Goal: Understand process/instructions

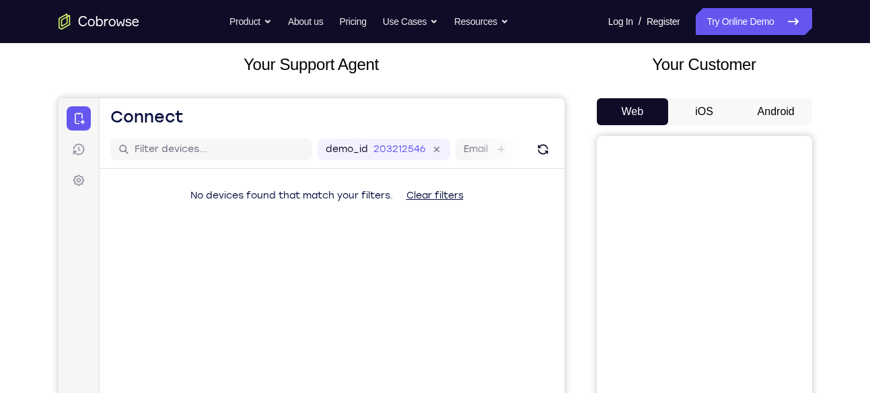
scroll to position [81, 0]
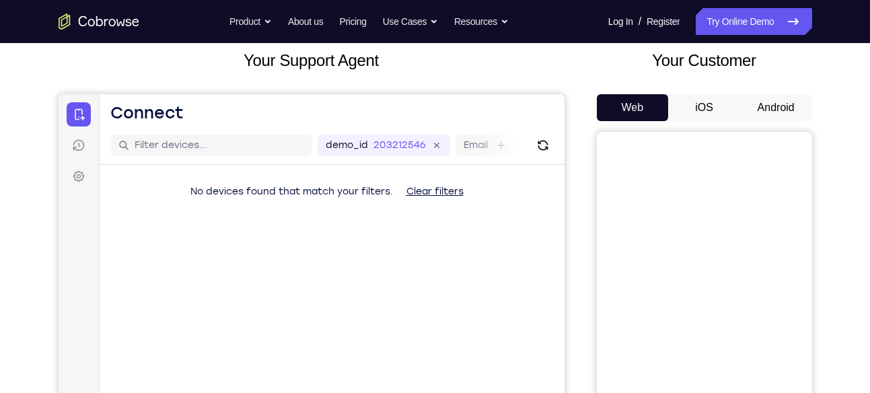
click at [764, 100] on button "Android" at bounding box center [776, 107] width 72 height 27
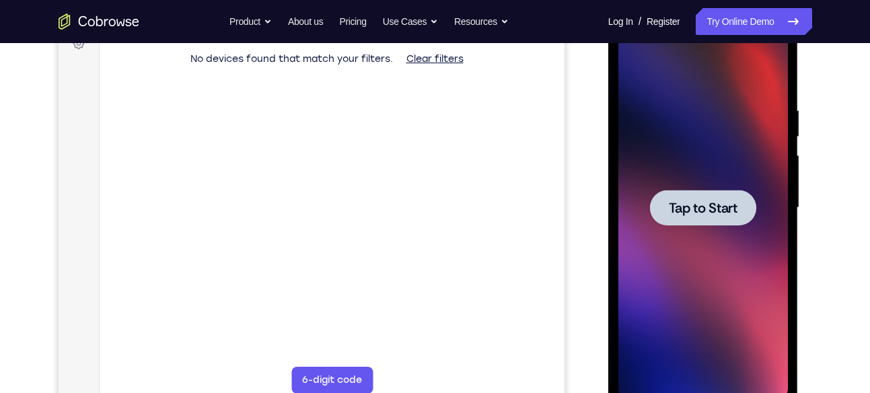
scroll to position [0, 0]
click at [690, 232] on div at bounding box center [702, 208] width 169 height 377
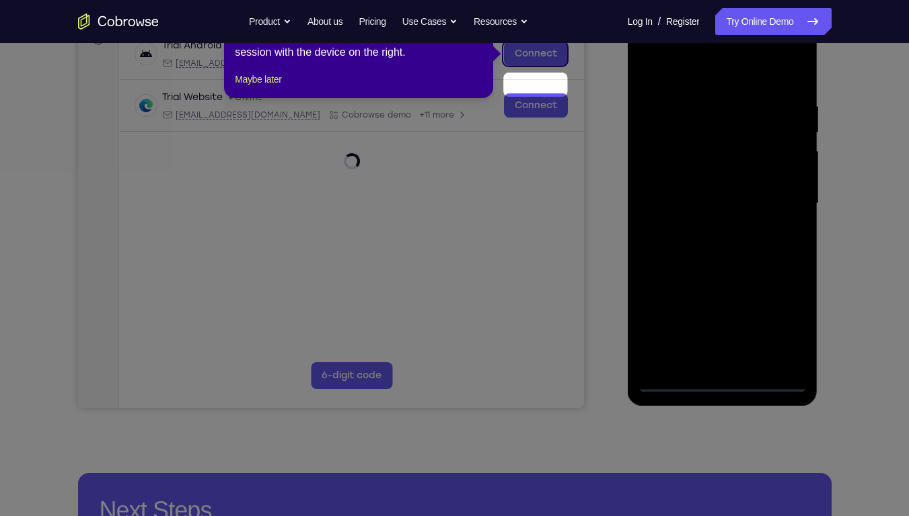
scroll to position [173, 0]
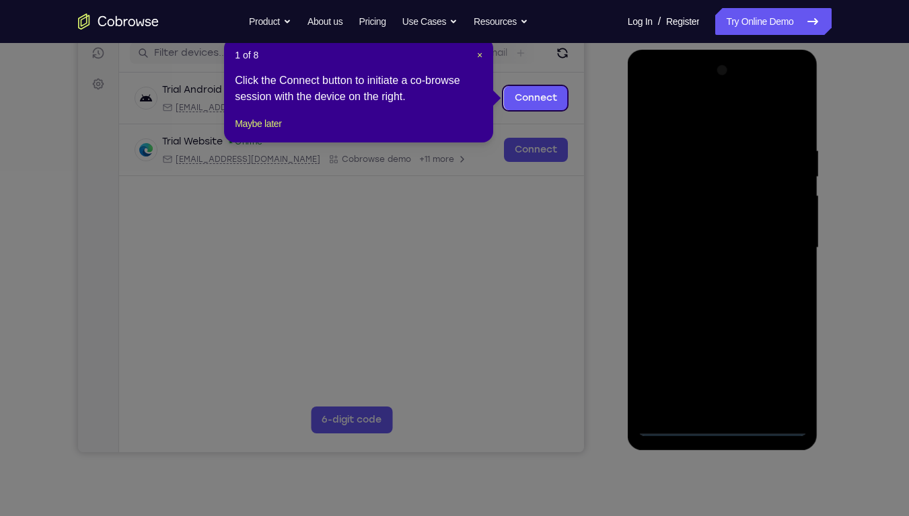
click at [672, 249] on icon at bounding box center [459, 258] width 919 height 516
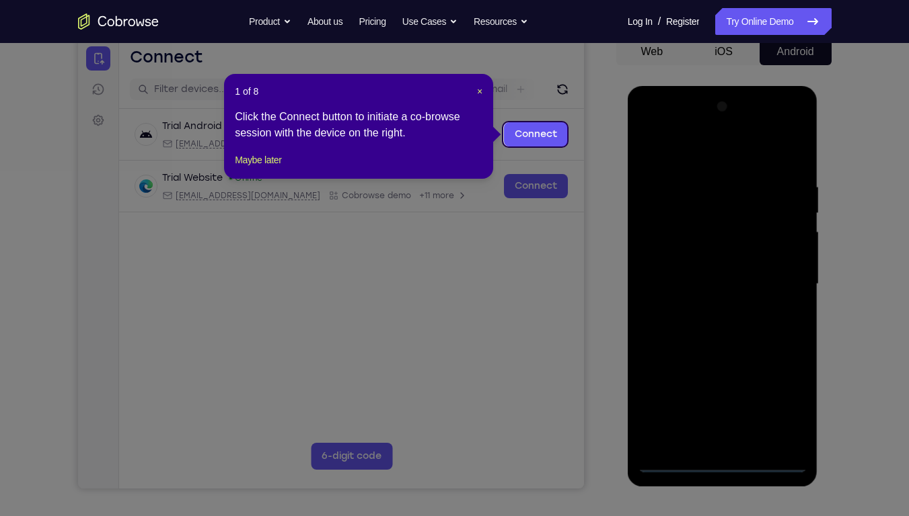
click at [483, 93] on div "1 of 8 × Click the Connect button to initiate a co-browse session with the devi…" at bounding box center [358, 126] width 269 height 105
click at [477, 91] on span "×" at bounding box center [479, 91] width 5 height 11
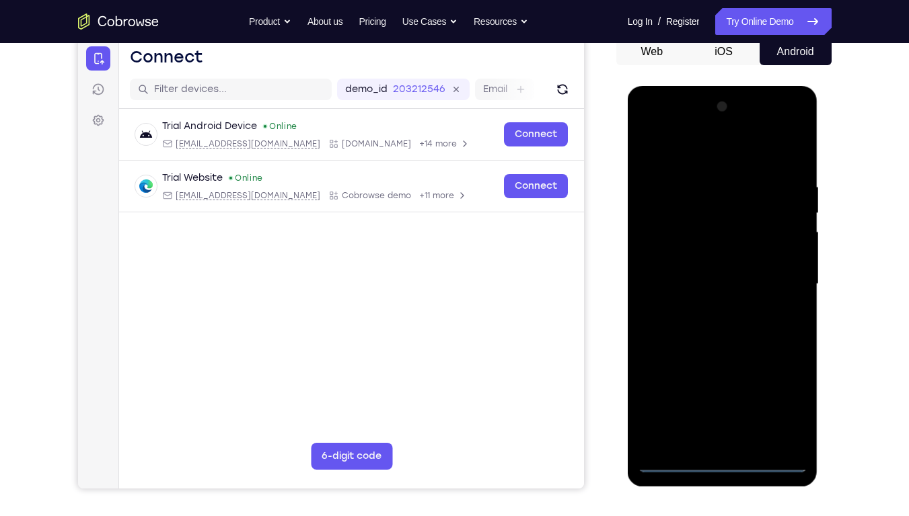
click at [727, 392] on div at bounding box center [722, 284] width 169 height 377
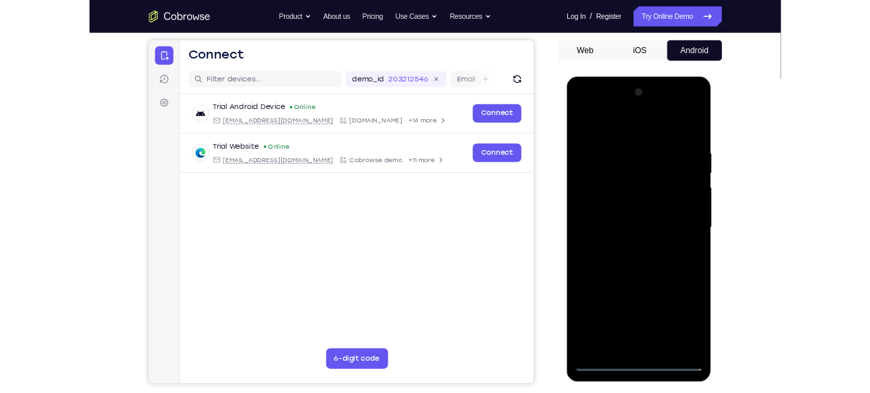
scroll to position [121, 0]
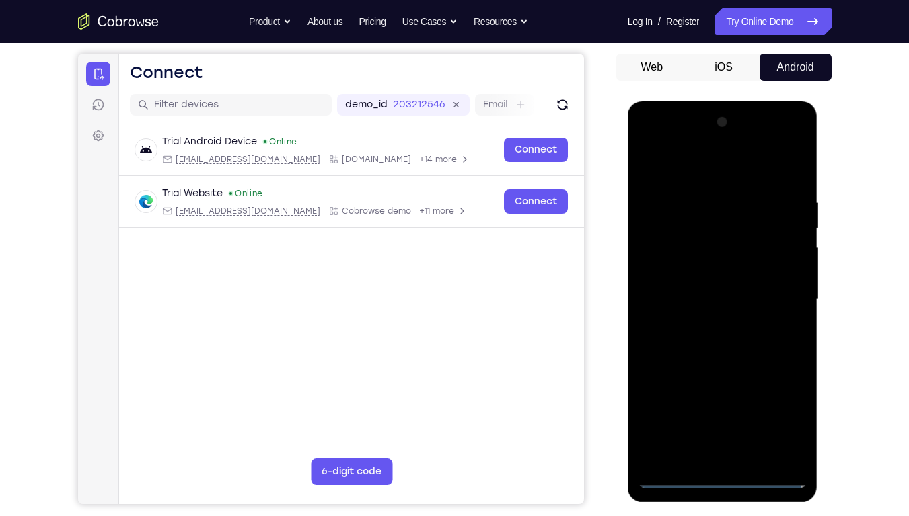
click at [720, 392] on div at bounding box center [722, 300] width 169 height 377
click at [778, 392] on div at bounding box center [722, 300] width 169 height 377
click at [787, 392] on div at bounding box center [722, 300] width 169 height 377
click at [693, 166] on div at bounding box center [722, 300] width 169 height 377
click at [778, 294] on div at bounding box center [722, 300] width 169 height 377
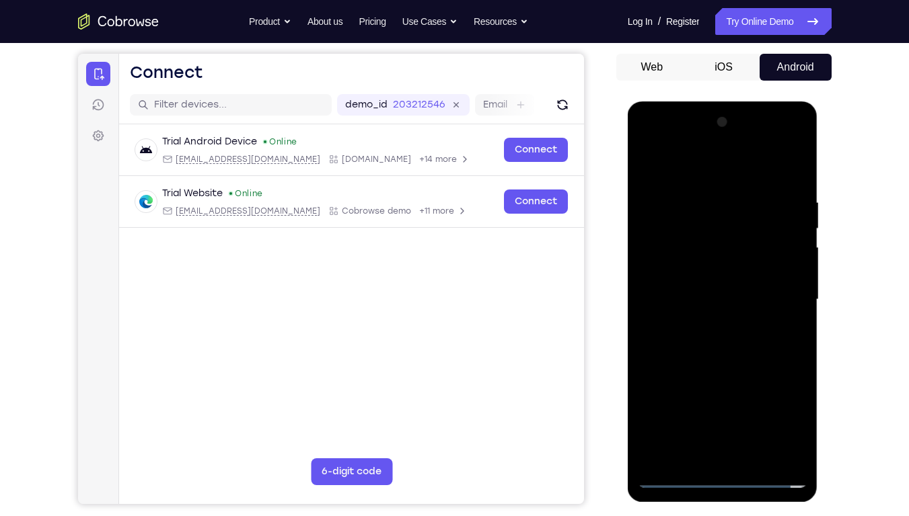
click at [707, 324] on div at bounding box center [722, 300] width 169 height 377
click at [690, 280] on div at bounding box center [722, 300] width 169 height 377
click at [686, 272] on div at bounding box center [722, 300] width 169 height 377
click at [661, 305] on div at bounding box center [722, 300] width 169 height 377
click at [730, 362] on div at bounding box center [722, 300] width 169 height 377
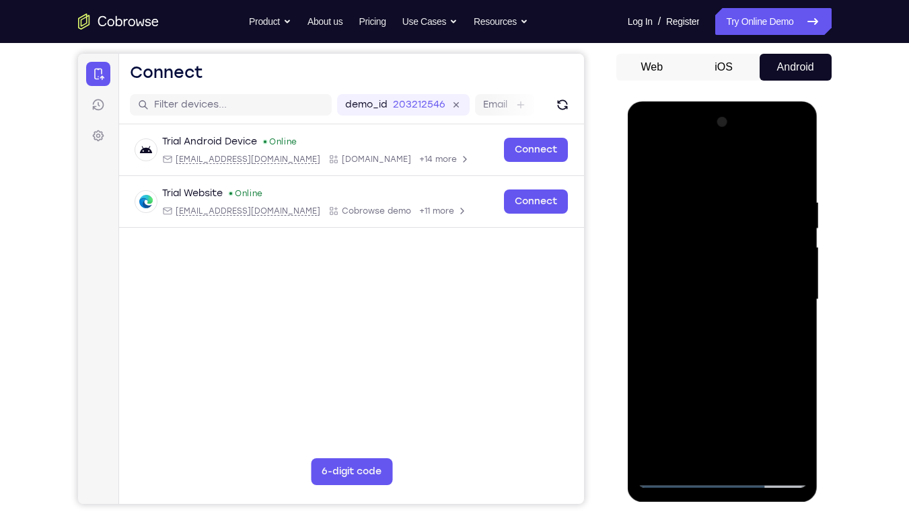
click at [711, 202] on div at bounding box center [722, 300] width 169 height 377
click at [745, 302] on div at bounding box center [722, 300] width 169 height 377
click at [746, 302] on div at bounding box center [722, 300] width 169 height 377
drag, startPoint x: 707, startPoint y: 172, endPoint x: 702, endPoint y: 111, distance: 61.4
click at [702, 112] on div at bounding box center [722, 300] width 169 height 377
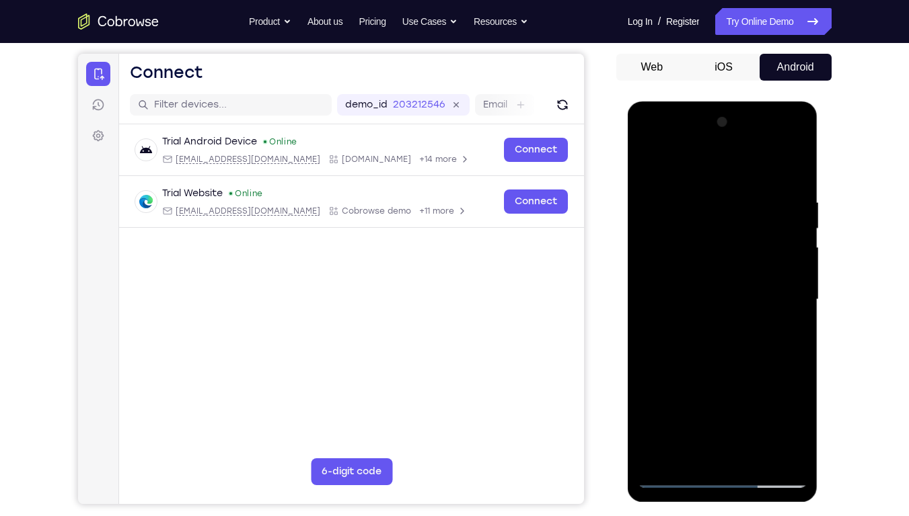
click at [792, 170] on div at bounding box center [722, 300] width 169 height 377
click at [794, 158] on div at bounding box center [722, 300] width 169 height 377
click at [660, 392] on div at bounding box center [722, 300] width 169 height 377
drag, startPoint x: 709, startPoint y: 397, endPoint x: 695, endPoint y: 310, distance: 88.0
click at [695, 310] on div at bounding box center [722, 300] width 169 height 377
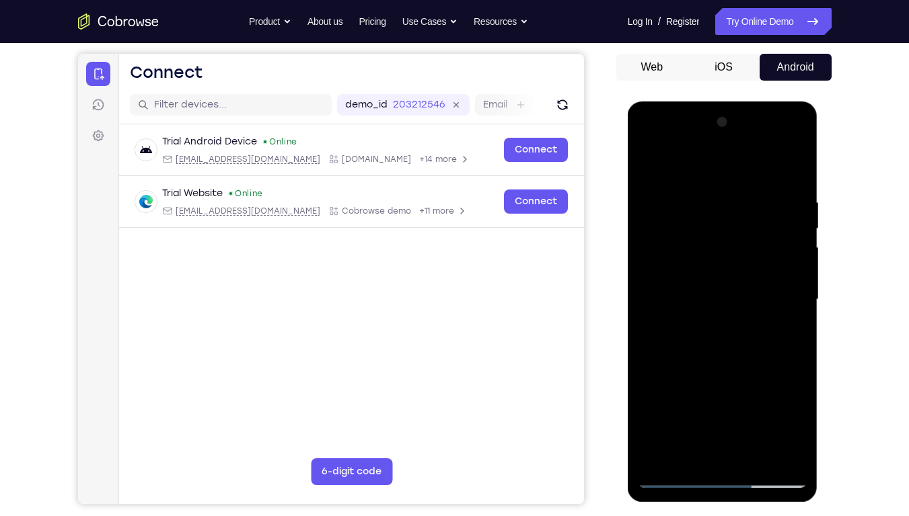
drag, startPoint x: 701, startPoint y: 401, endPoint x: 685, endPoint y: 258, distance: 144.1
click at [685, 258] on div at bounding box center [722, 300] width 169 height 377
drag, startPoint x: 698, startPoint y: 366, endPoint x: 689, endPoint y: 264, distance: 102.7
click at [689, 264] on div at bounding box center [722, 300] width 169 height 377
drag, startPoint x: 703, startPoint y: 359, endPoint x: 693, endPoint y: 264, distance: 95.3
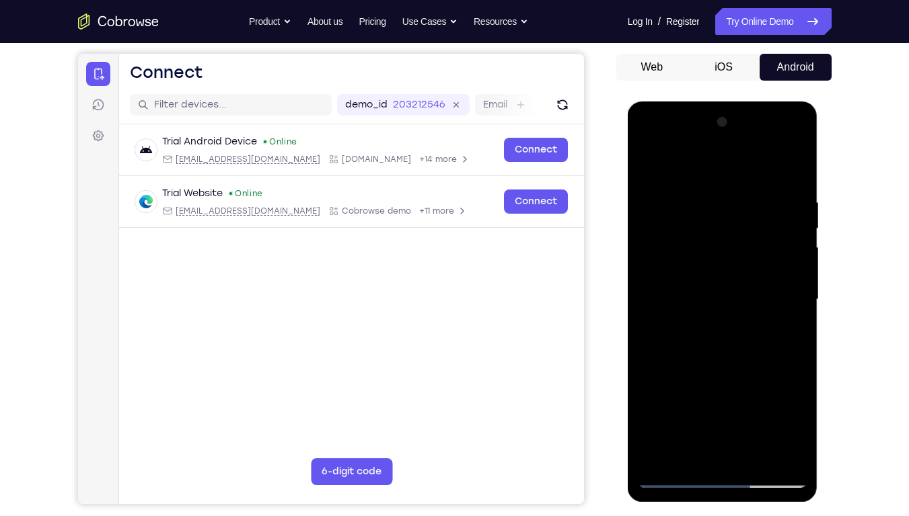
click at [693, 264] on div at bounding box center [722, 300] width 169 height 377
drag, startPoint x: 711, startPoint y: 371, endPoint x: 706, endPoint y: 262, distance: 108.4
click at [706, 262] on div at bounding box center [722, 300] width 169 height 377
click at [750, 392] on div at bounding box center [722, 300] width 169 height 377
click at [712, 371] on div at bounding box center [722, 300] width 169 height 377
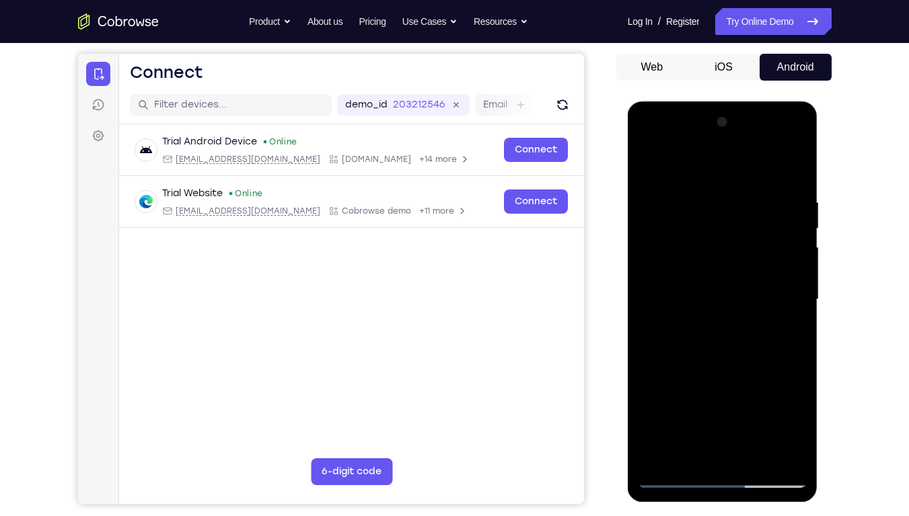
click at [655, 165] on div at bounding box center [722, 300] width 169 height 377
drag, startPoint x: 708, startPoint y: 336, endPoint x: 675, endPoint y: 147, distance: 191.8
click at [675, 147] on div at bounding box center [722, 300] width 169 height 377
drag, startPoint x: 714, startPoint y: 357, endPoint x: 699, endPoint y: 212, distance: 146.1
click at [699, 212] on div at bounding box center [722, 300] width 169 height 377
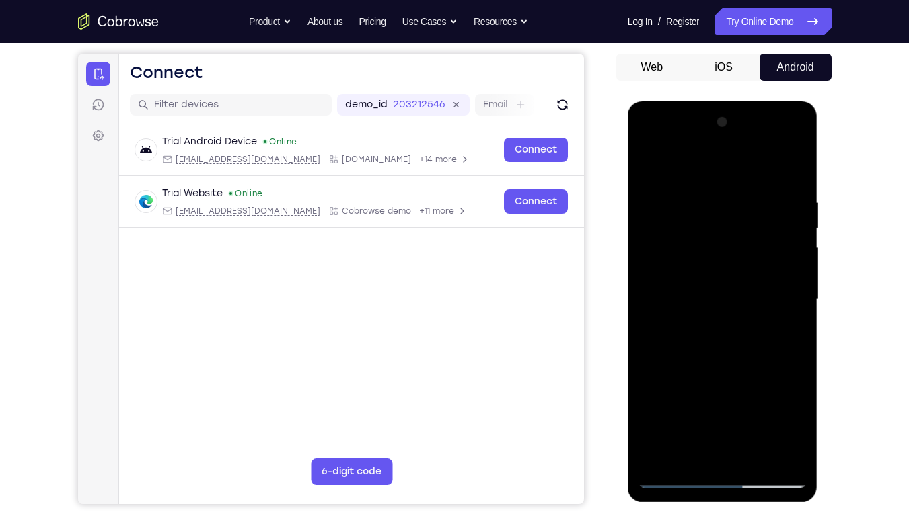
drag, startPoint x: 727, startPoint y: 382, endPoint x: 710, endPoint y: 213, distance: 169.6
click at [710, 213] on div at bounding box center [722, 300] width 169 height 377
drag, startPoint x: 702, startPoint y: 367, endPoint x: 670, endPoint y: 186, distance: 183.6
click at [670, 186] on div at bounding box center [722, 300] width 169 height 377
drag, startPoint x: 732, startPoint y: 330, endPoint x: 712, endPoint y: 182, distance: 149.2
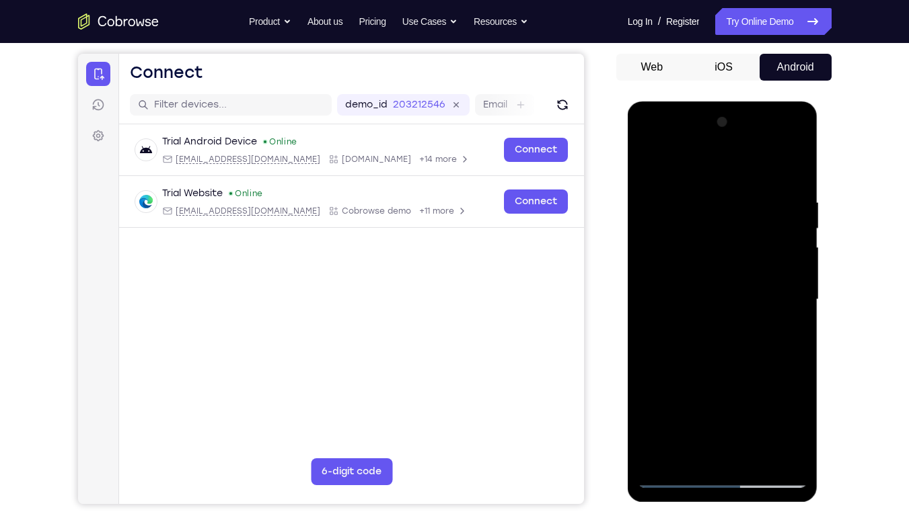
click at [712, 182] on div at bounding box center [722, 300] width 169 height 377
drag, startPoint x: 712, startPoint y: 421, endPoint x: 706, endPoint y: 330, distance: 91.0
click at [706, 330] on div at bounding box center [722, 300] width 169 height 377
drag, startPoint x: 708, startPoint y: 374, endPoint x: 710, endPoint y: 258, distance: 116.4
click at [710, 258] on div at bounding box center [722, 300] width 169 height 377
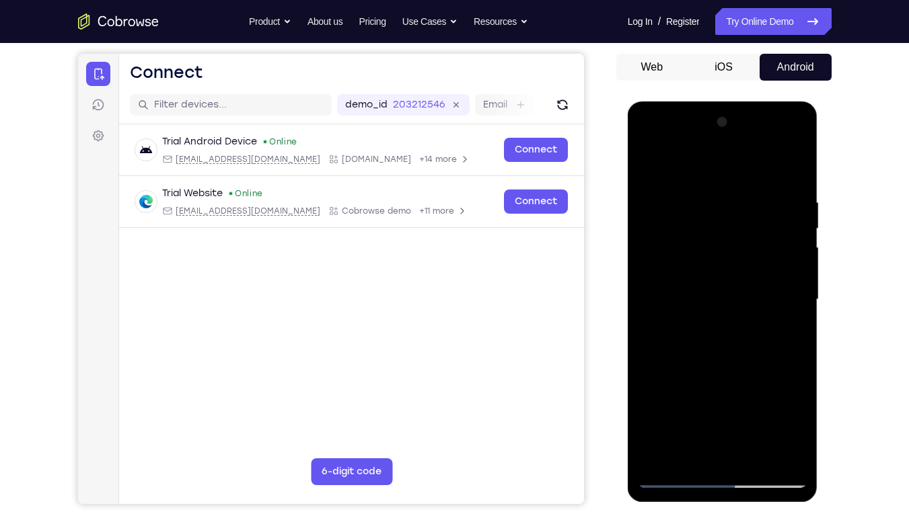
drag, startPoint x: 723, startPoint y: 381, endPoint x: 681, endPoint y: 169, distance: 216.6
click at [681, 169] on div at bounding box center [722, 300] width 169 height 377
drag, startPoint x: 751, startPoint y: 421, endPoint x: 734, endPoint y: 319, distance: 103.0
click at [734, 319] on div at bounding box center [722, 300] width 169 height 377
click at [798, 303] on div at bounding box center [722, 300] width 169 height 377
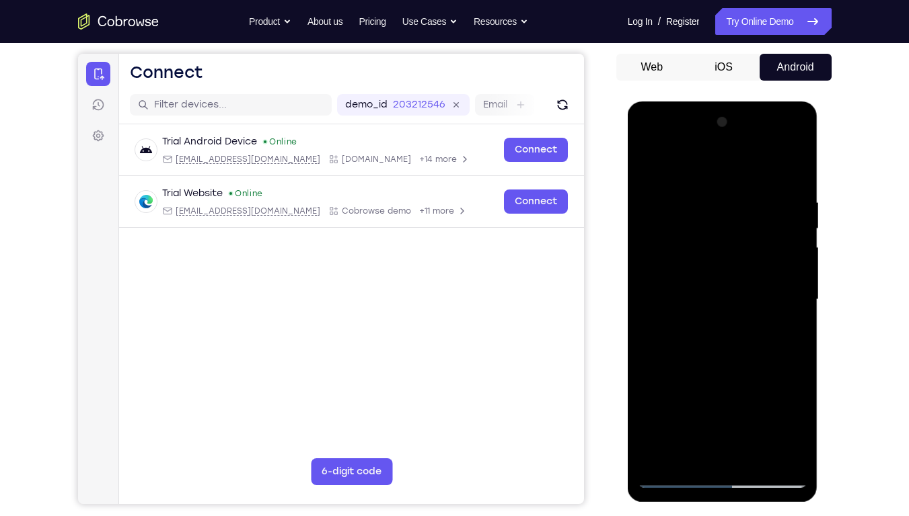
drag, startPoint x: 747, startPoint y: 363, endPoint x: 690, endPoint y: 139, distance: 231.1
click at [690, 139] on div at bounding box center [722, 300] width 169 height 377
drag, startPoint x: 730, startPoint y: 328, endPoint x: 716, endPoint y: 252, distance: 78.0
click at [716, 252] on div at bounding box center [722, 300] width 169 height 377
drag, startPoint x: 748, startPoint y: 399, endPoint x: 724, endPoint y: 273, distance: 128.7
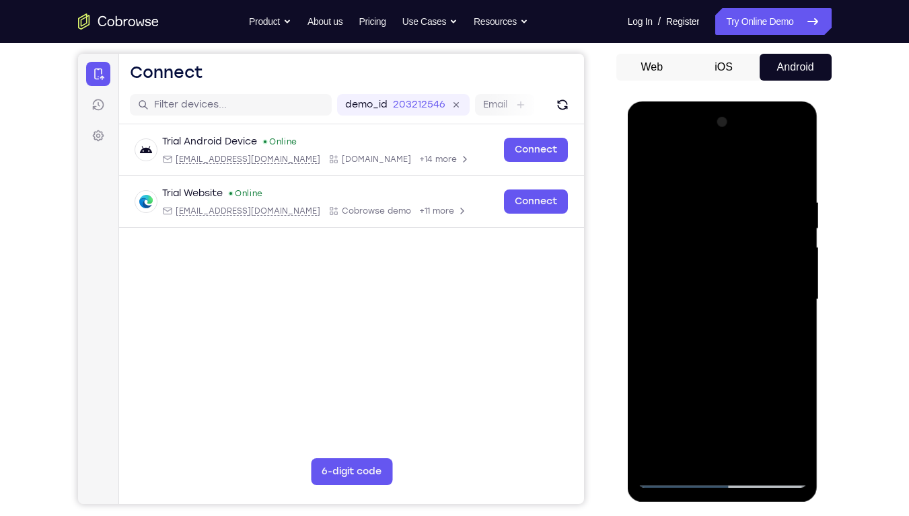
click at [724, 273] on div at bounding box center [722, 300] width 169 height 377
drag, startPoint x: 746, startPoint y: 388, endPoint x: 719, endPoint y: 252, distance: 139.1
click at [719, 252] on div at bounding box center [722, 300] width 169 height 377
drag, startPoint x: 728, startPoint y: 321, endPoint x: 734, endPoint y: 279, distance: 42.7
click at [734, 279] on div at bounding box center [722, 300] width 169 height 377
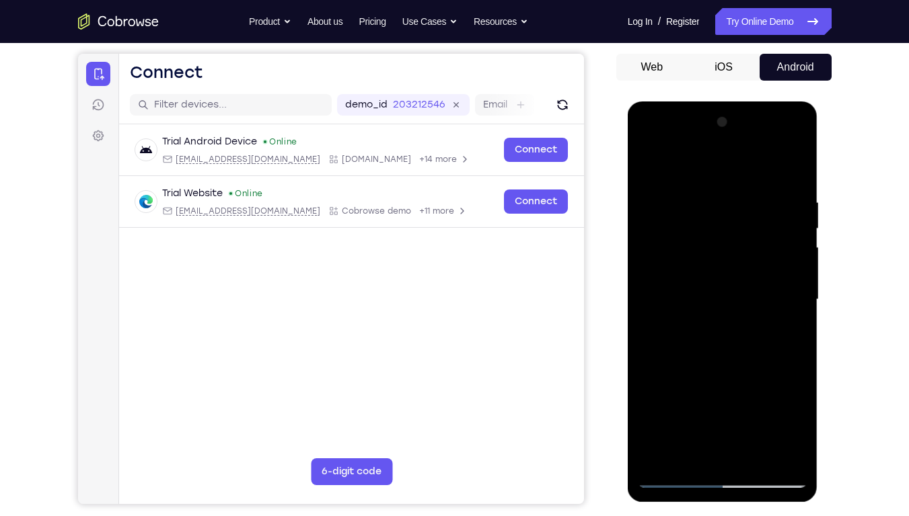
click at [805, 228] on div at bounding box center [722, 300] width 169 height 377
click at [799, 226] on div at bounding box center [722, 300] width 169 height 377
drag, startPoint x: 734, startPoint y: 348, endPoint x: 723, endPoint y: 219, distance: 130.2
click at [723, 219] on div at bounding box center [722, 300] width 169 height 377
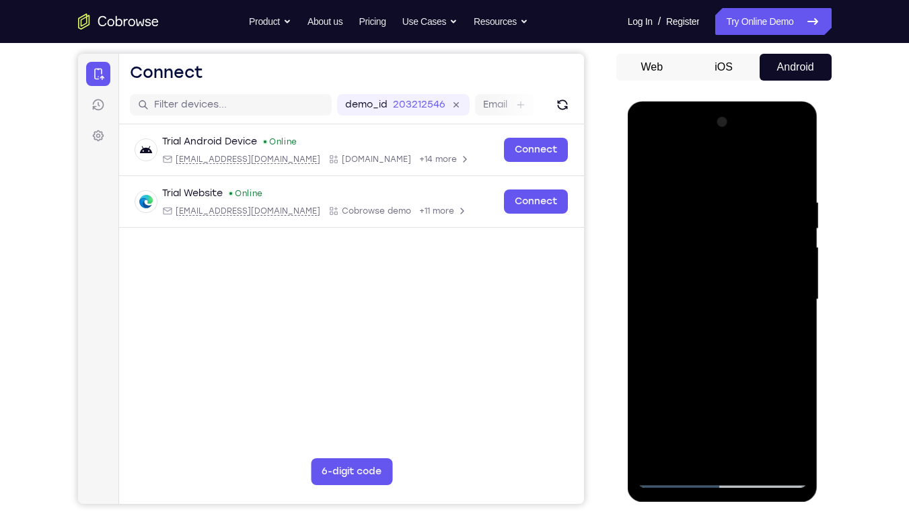
click at [756, 392] on div at bounding box center [722, 300] width 169 height 377
click at [651, 161] on div at bounding box center [722, 300] width 169 height 377
click at [787, 392] on div at bounding box center [722, 300] width 169 height 377
click at [651, 162] on div at bounding box center [722, 300] width 169 height 377
drag, startPoint x: 722, startPoint y: 371, endPoint x: 652, endPoint y: 121, distance: 258.9
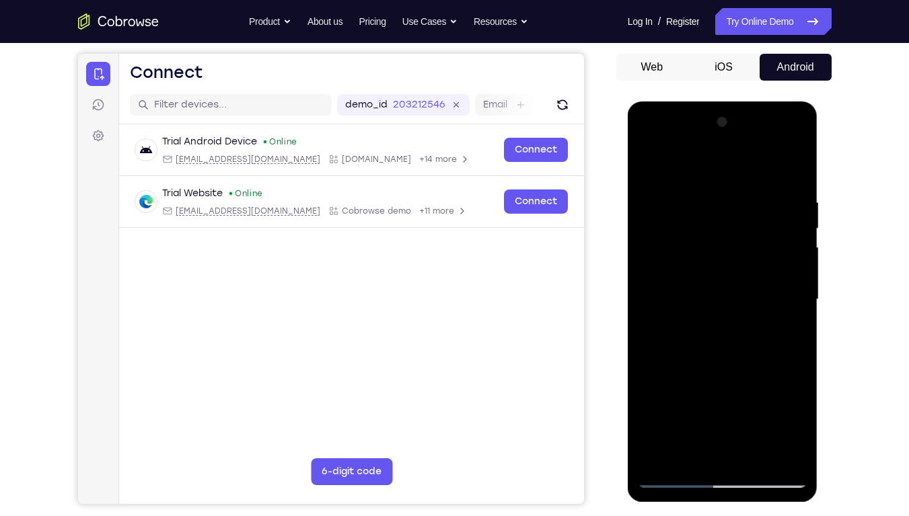
click at [652, 121] on div at bounding box center [722, 300] width 169 height 377
drag, startPoint x: 711, startPoint y: 346, endPoint x: 668, endPoint y: 190, distance: 162.7
click at [668, 190] on div at bounding box center [722, 300] width 169 height 377
drag, startPoint x: 701, startPoint y: 403, endPoint x: 677, endPoint y: 231, distance: 173.8
click at [677, 231] on div at bounding box center [722, 300] width 169 height 377
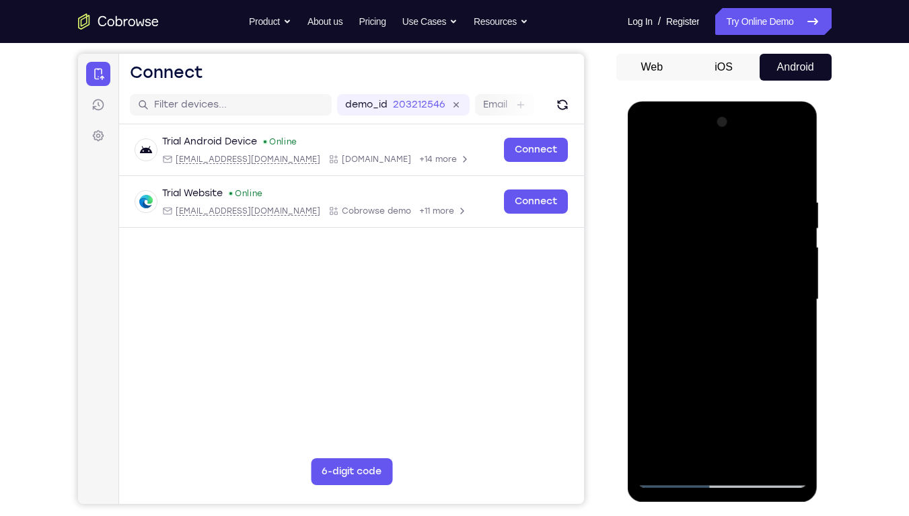
click at [661, 392] on div at bounding box center [722, 300] width 169 height 377
click at [713, 324] on div at bounding box center [722, 300] width 169 height 377
